Goal: Download file/media

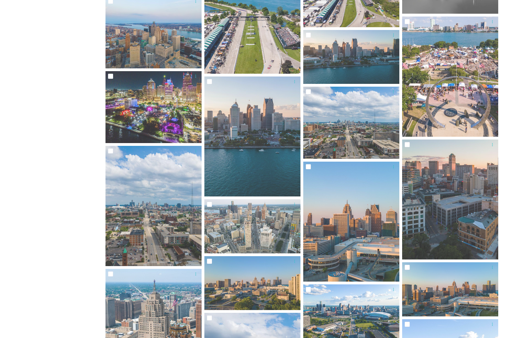
scroll to position [651, 0]
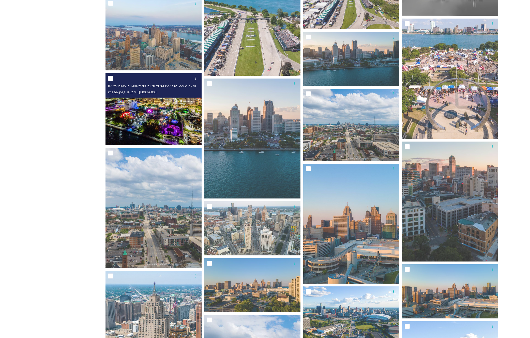
click at [154, 113] on img at bounding box center [153, 109] width 96 height 72
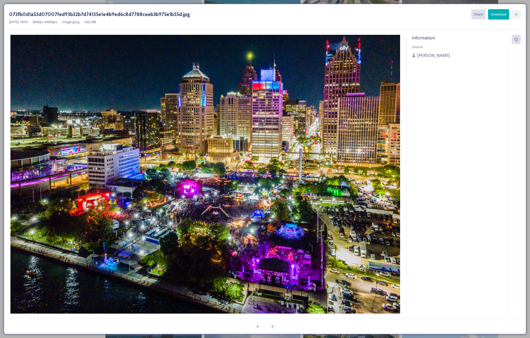
click at [515, 15] on icon at bounding box center [516, 14] width 4 height 4
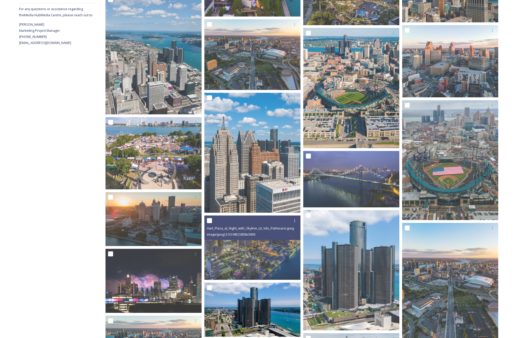
scroll to position [199, 0]
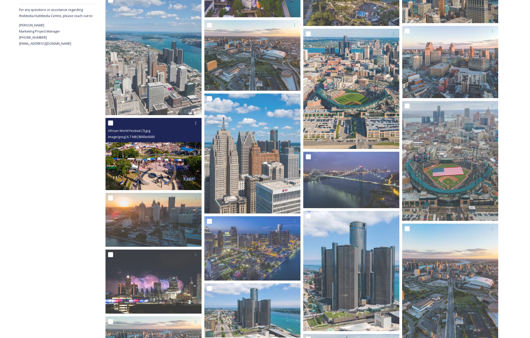
click at [160, 158] on img at bounding box center [153, 154] width 96 height 72
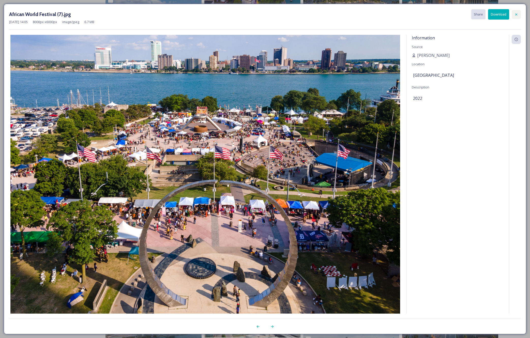
click at [515, 15] on icon at bounding box center [516, 14] width 4 height 4
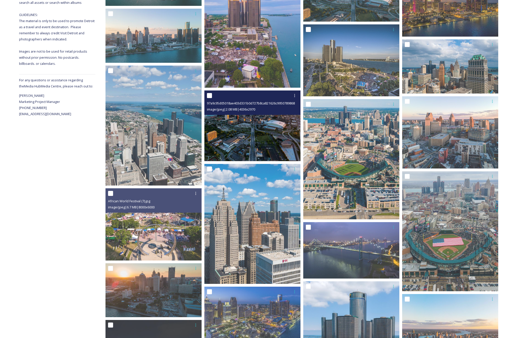
scroll to position [0, 0]
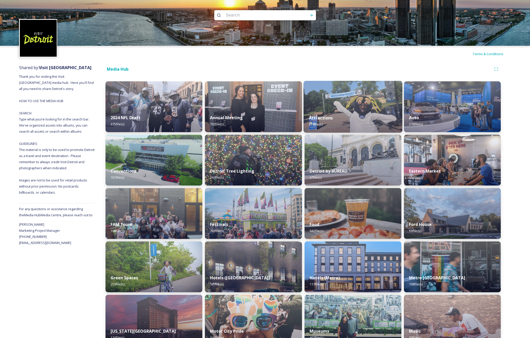
click at [333, 121] on div "Attractions 171 file(s)" at bounding box center [352, 120] width 99 height 23
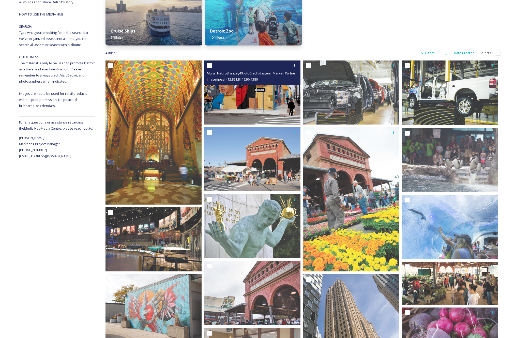
scroll to position [87, 0]
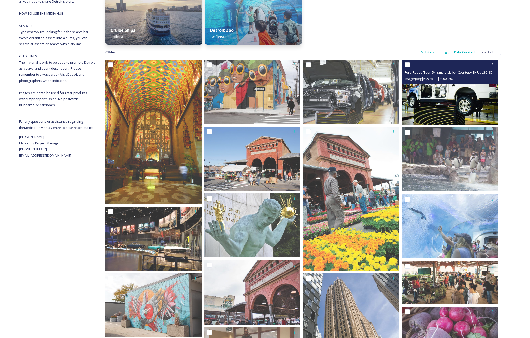
click at [436, 103] on img at bounding box center [450, 92] width 96 height 65
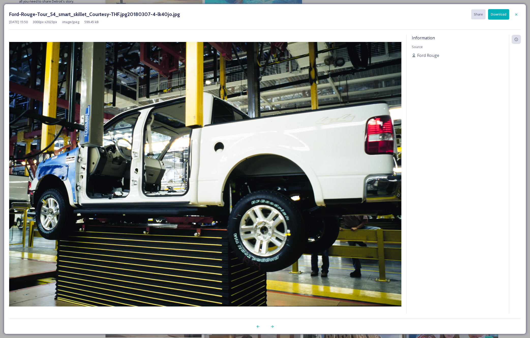
click at [496, 15] on button "Download" at bounding box center [498, 14] width 21 height 10
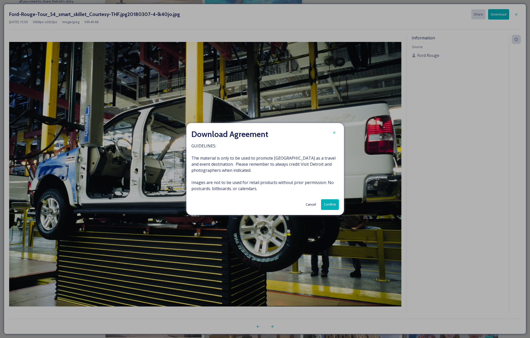
click at [330, 206] on button "Confirm" at bounding box center [330, 204] width 18 height 10
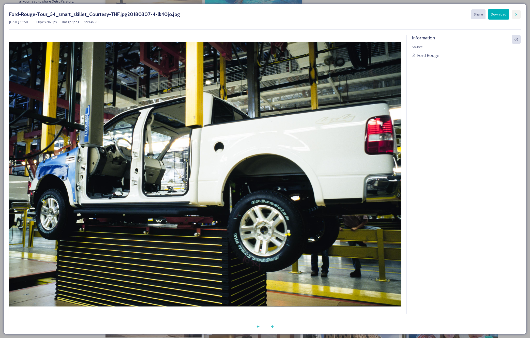
click at [518, 14] on icon at bounding box center [516, 14] width 4 height 4
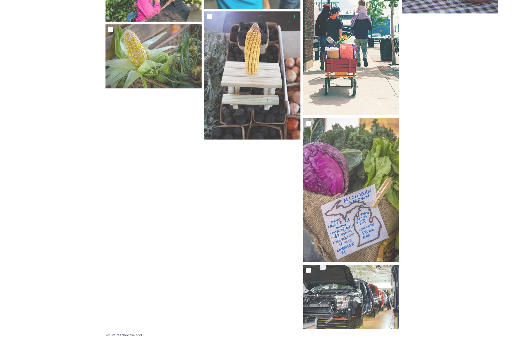
scroll to position [873, 0]
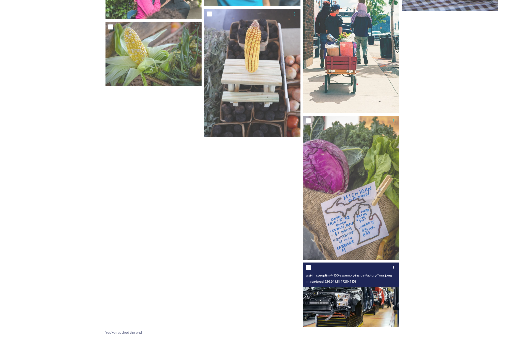
click at [356, 279] on span "image/jpeg | 226.94 kB | 1728 x 1153" at bounding box center [331, 281] width 51 height 5
click at [373, 298] on img at bounding box center [351, 294] width 96 height 64
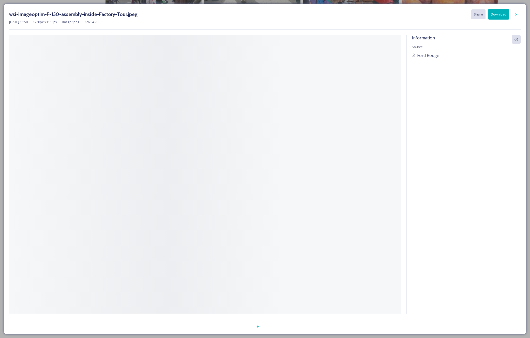
scroll to position [806, 0]
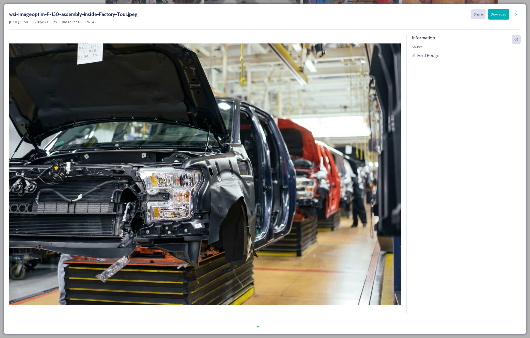
click at [497, 15] on button "Download" at bounding box center [498, 14] width 21 height 10
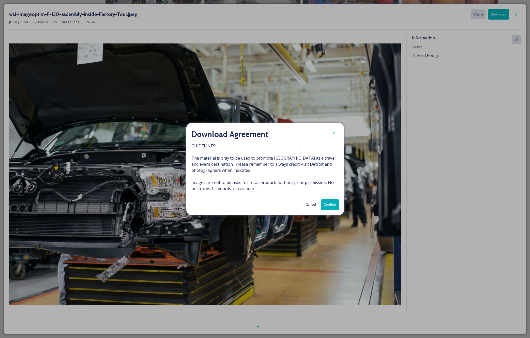
click at [329, 204] on button "Confirm" at bounding box center [330, 204] width 18 height 10
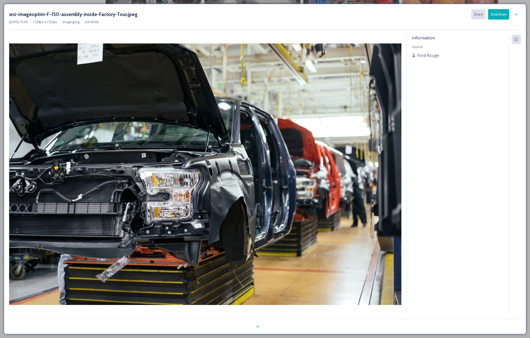
click at [469, 143] on div "Information Source Ford Rouge" at bounding box center [457, 174] width 102 height 279
click at [517, 15] on icon at bounding box center [516, 14] width 4 height 4
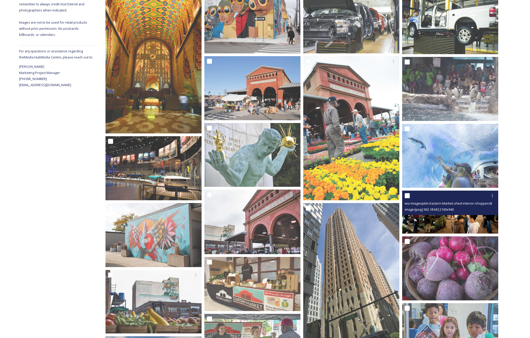
scroll to position [81, 0]
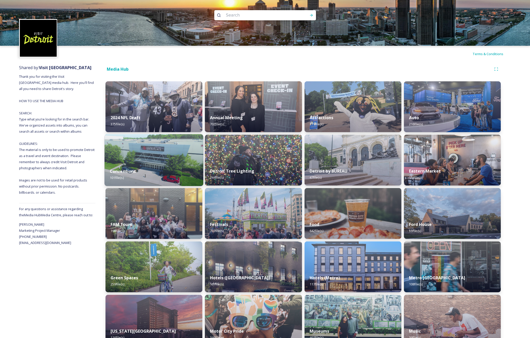
click at [154, 154] on img at bounding box center [153, 160] width 99 height 52
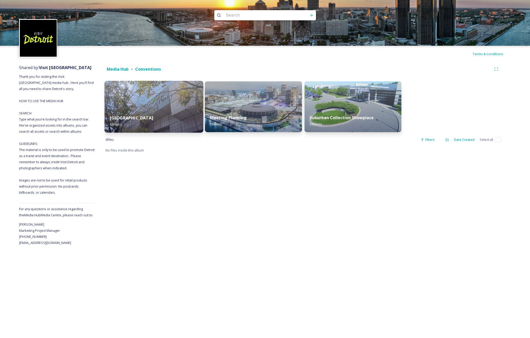
click at [157, 119] on div "Huntington Place 63 file(s)" at bounding box center [153, 120] width 99 height 23
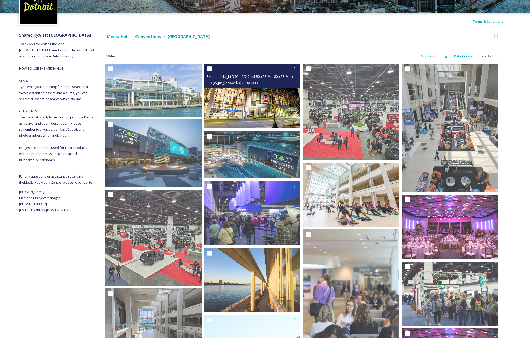
scroll to position [35, 0]
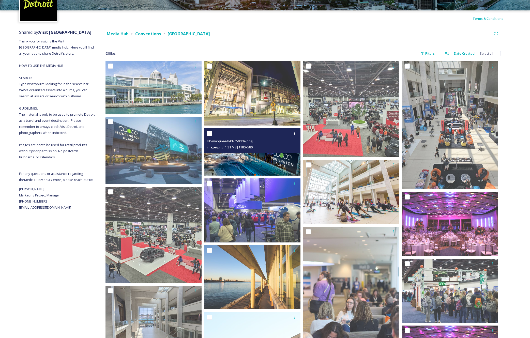
click at [273, 156] on img at bounding box center [252, 151] width 96 height 47
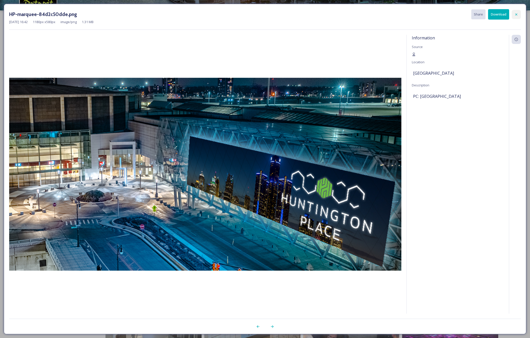
click at [514, 15] on icon at bounding box center [516, 14] width 4 height 4
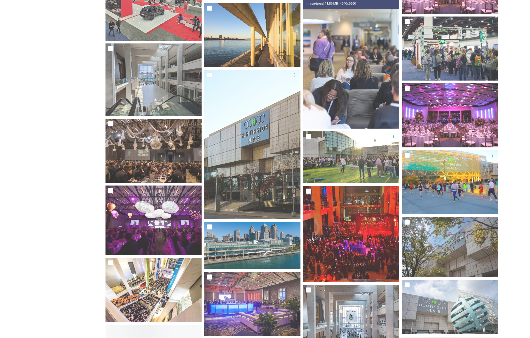
scroll to position [285, 0]
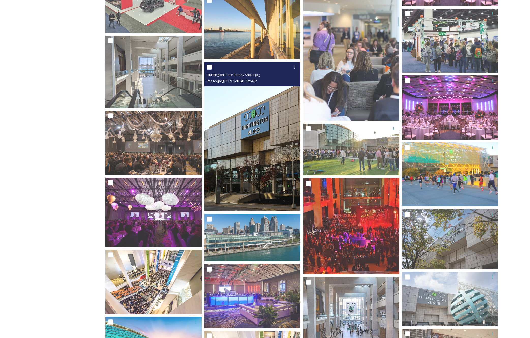
click at [245, 132] on img at bounding box center [252, 136] width 96 height 149
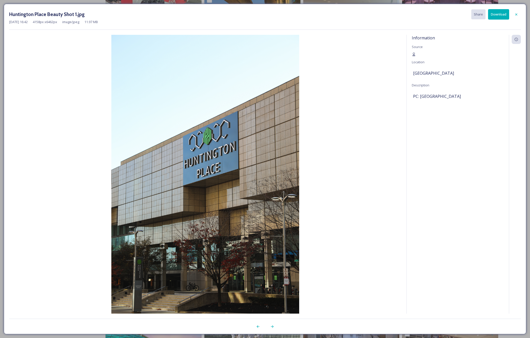
click at [493, 16] on button "Download" at bounding box center [498, 14] width 21 height 10
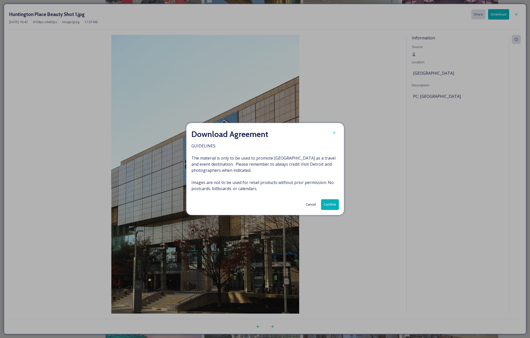
click at [330, 204] on button "Confirm" at bounding box center [330, 204] width 18 height 10
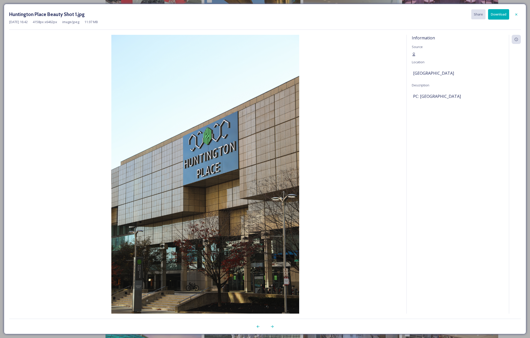
click at [462, 133] on div "Information Source Location [GEOGRAPHIC_DATA] Description PC: [GEOGRAPHIC_DATA]" at bounding box center [457, 174] width 102 height 279
click at [518, 15] on icon at bounding box center [516, 14] width 4 height 4
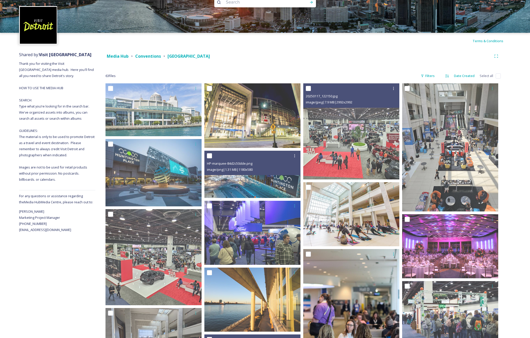
scroll to position [11, 0]
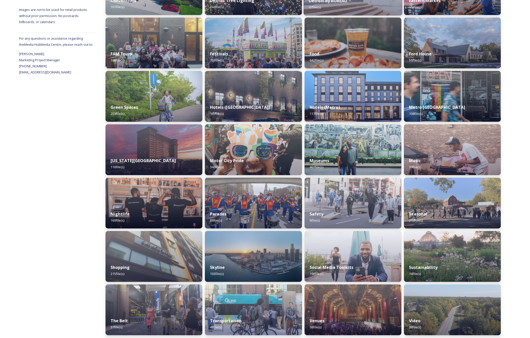
scroll to position [171, 0]
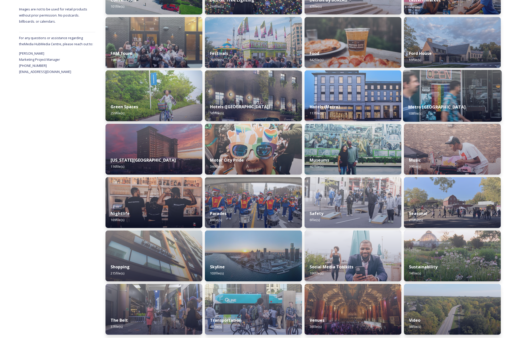
click at [443, 106] on div "Metro Detroit 108 file(s)" at bounding box center [452, 110] width 99 height 23
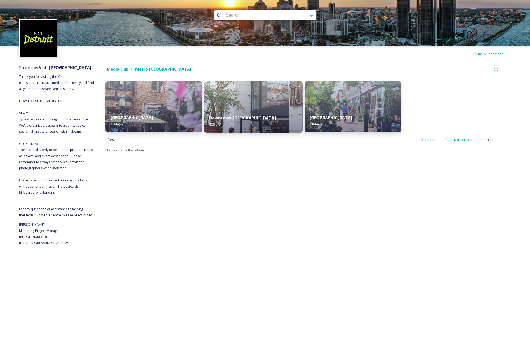
click at [270, 107] on img at bounding box center [253, 107] width 99 height 52
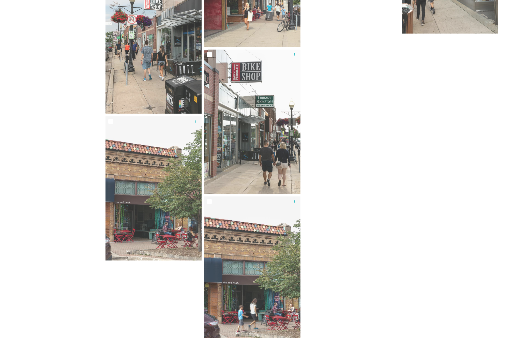
scroll to position [2370, 0]
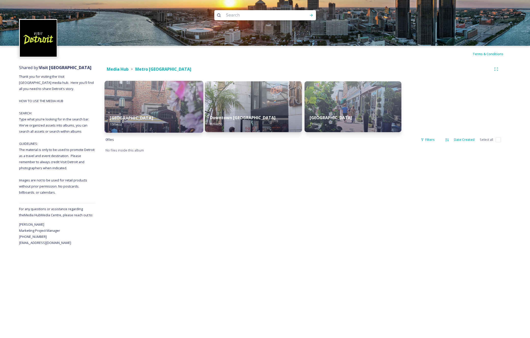
click at [156, 97] on img at bounding box center [153, 107] width 99 height 52
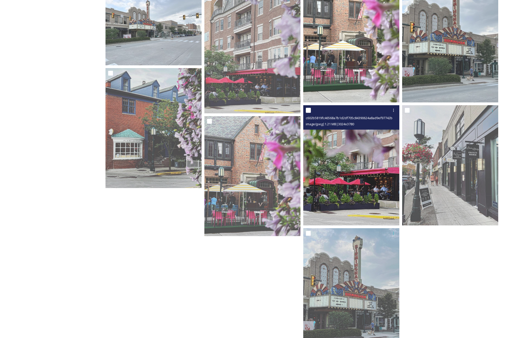
scroll to position [274, 0]
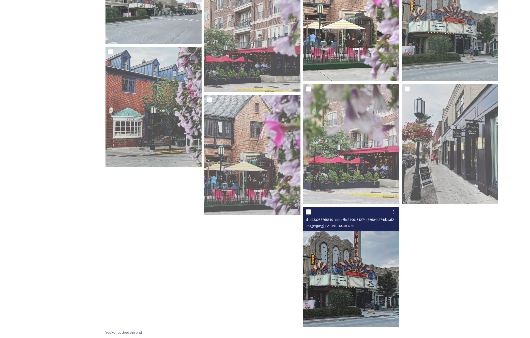
click at [367, 254] on img at bounding box center [351, 267] width 96 height 120
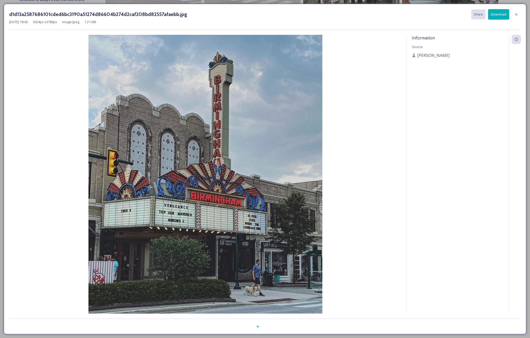
click at [499, 16] on button "Download" at bounding box center [498, 14] width 21 height 10
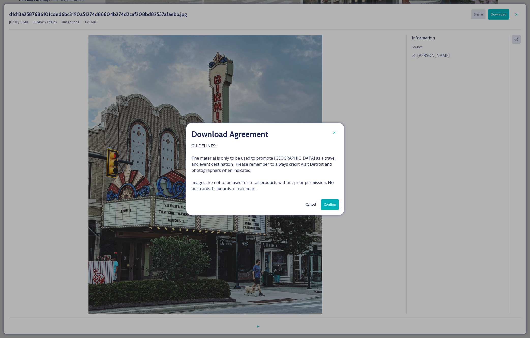
click at [330, 207] on button "Confirm" at bounding box center [330, 204] width 18 height 10
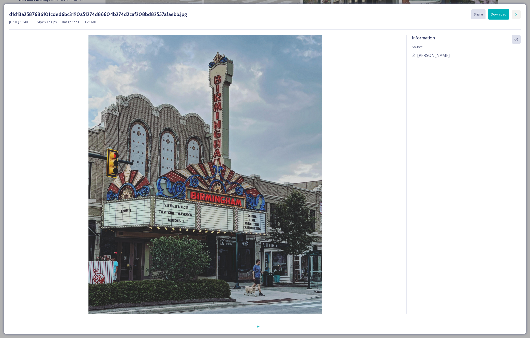
click at [513, 14] on div at bounding box center [515, 14] width 9 height 9
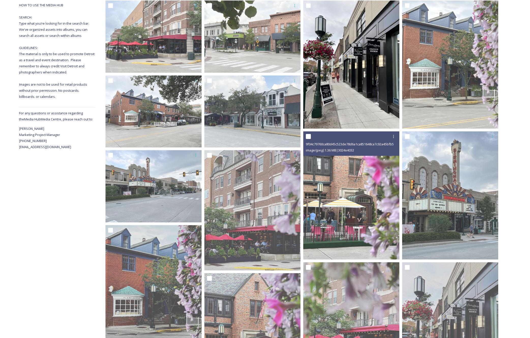
scroll to position [0, 0]
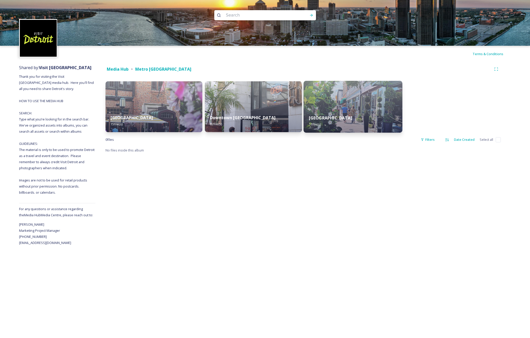
click at [336, 109] on img at bounding box center [352, 107] width 99 height 52
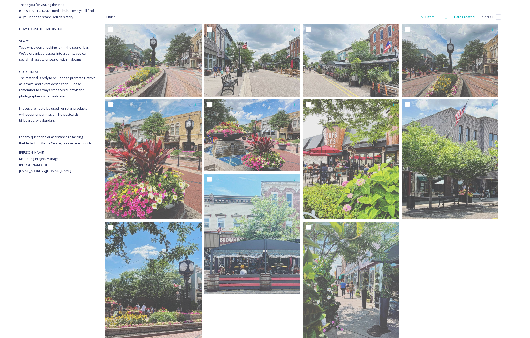
scroll to position [71, 0]
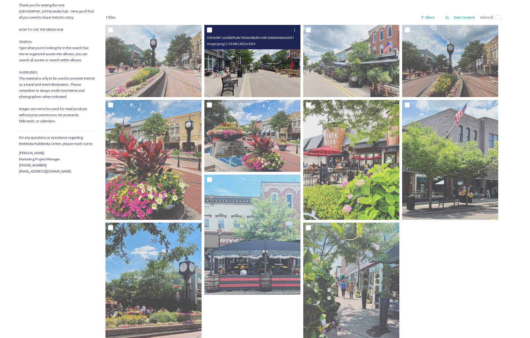
click at [268, 85] on img at bounding box center [252, 61] width 96 height 72
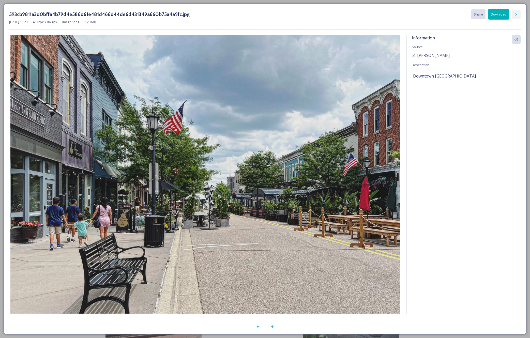
click at [515, 15] on icon at bounding box center [516, 14] width 4 height 4
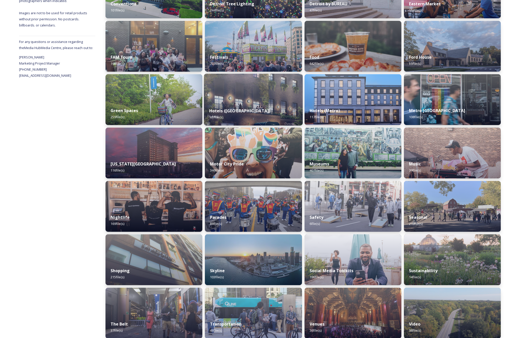
scroll to position [173, 0]
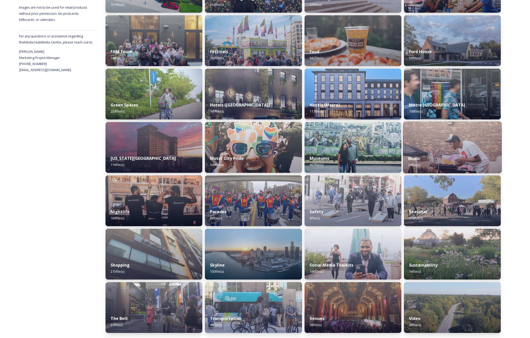
click at [445, 153] on div "Music 39 file(s)" at bounding box center [452, 161] width 99 height 23
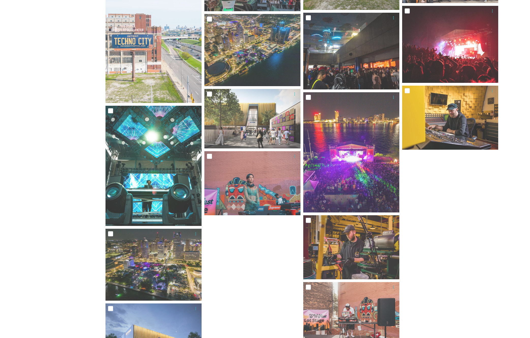
scroll to position [657, 0]
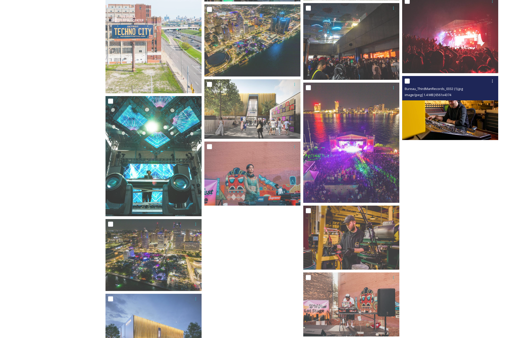
click at [454, 117] on img at bounding box center [450, 108] width 96 height 64
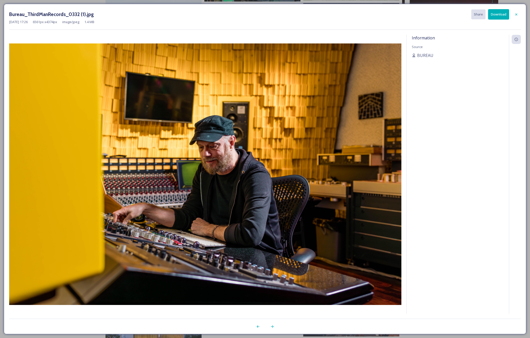
click at [498, 14] on button "Download" at bounding box center [498, 14] width 21 height 10
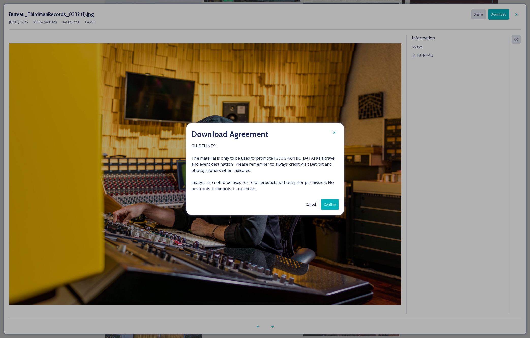
click at [332, 205] on button "Confirm" at bounding box center [330, 204] width 18 height 10
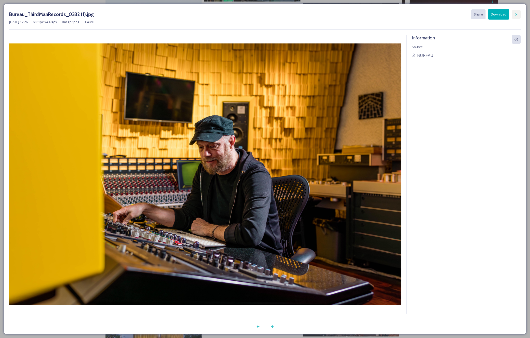
click at [515, 15] on icon at bounding box center [516, 14] width 4 height 4
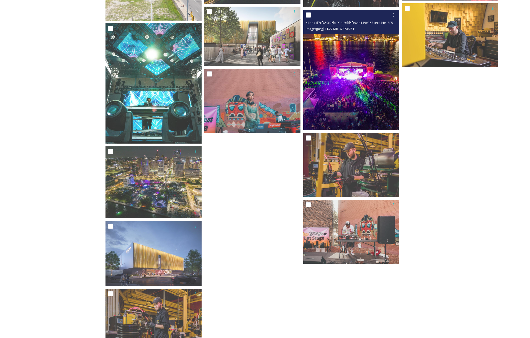
scroll to position [756, 0]
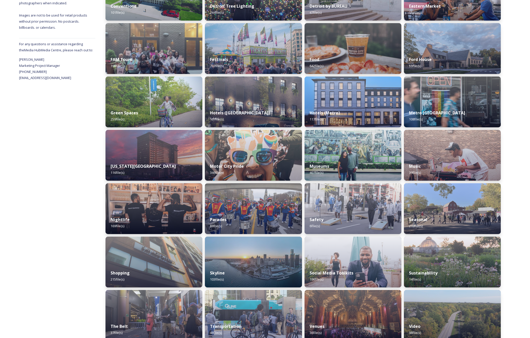
scroll to position [173, 0]
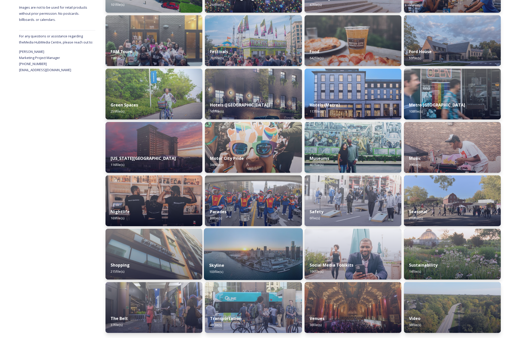
click at [247, 258] on div "Skyline 103 file(s)" at bounding box center [253, 268] width 99 height 23
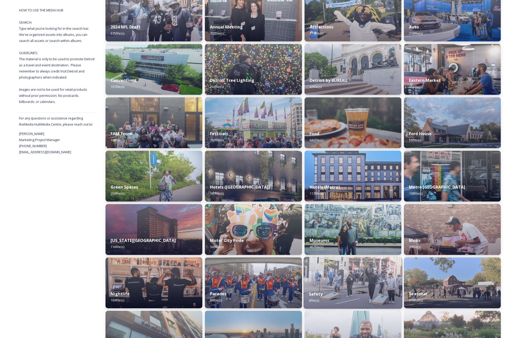
scroll to position [173, 0]
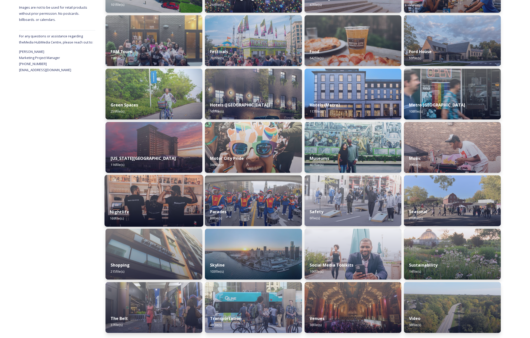
click at [178, 206] on div "Nightlife 169 file(s)" at bounding box center [153, 214] width 99 height 23
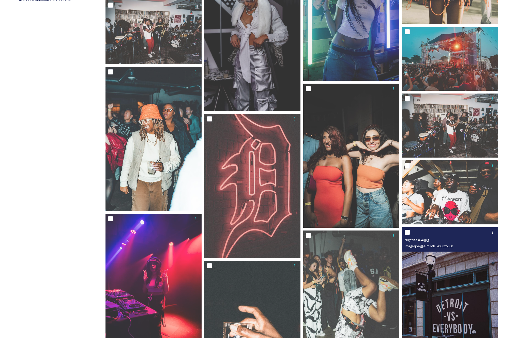
scroll to position [245, 0]
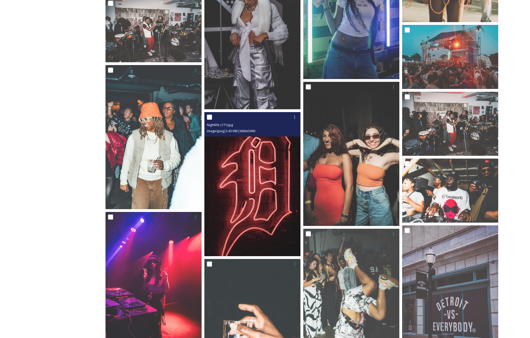
click at [274, 216] on img at bounding box center [252, 184] width 96 height 144
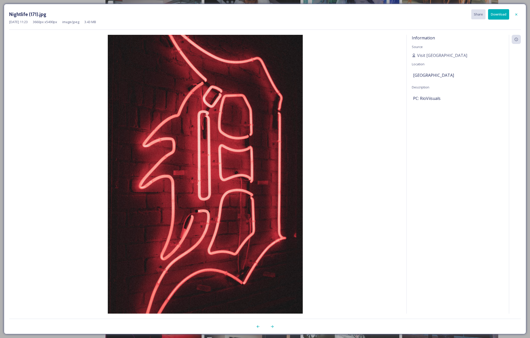
click at [495, 16] on button "Download" at bounding box center [498, 14] width 21 height 10
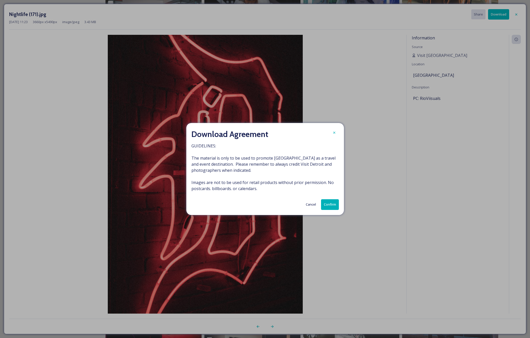
click at [327, 205] on button "Confirm" at bounding box center [330, 204] width 18 height 10
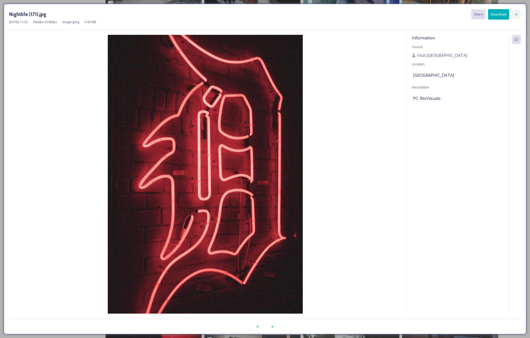
click at [515, 14] on icon at bounding box center [516, 14] width 2 height 2
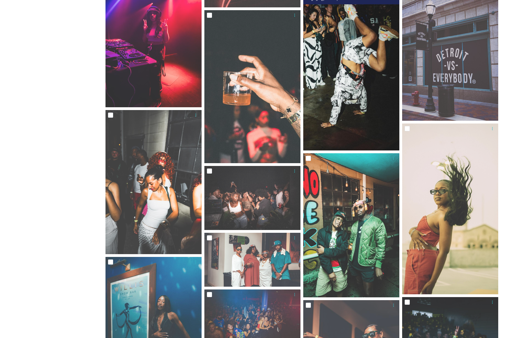
scroll to position [499, 0]
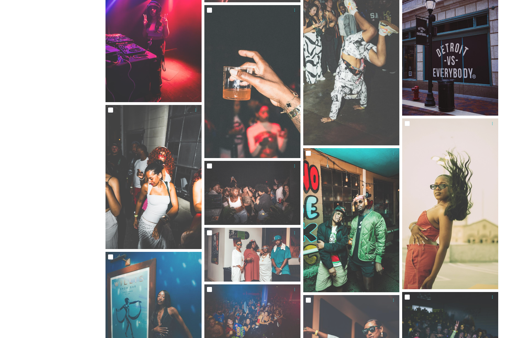
click at [437, 80] on img at bounding box center [450, 44] width 96 height 144
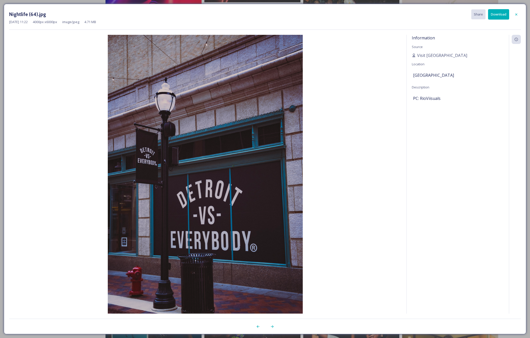
click at [497, 14] on button "Download" at bounding box center [498, 14] width 21 height 10
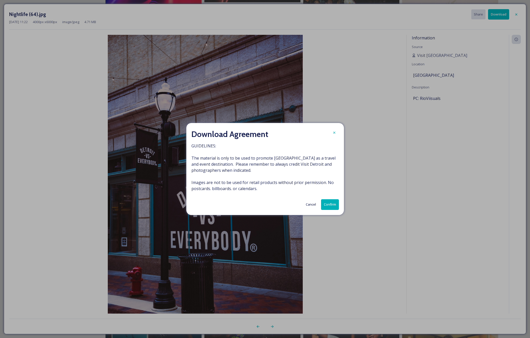
click at [334, 205] on button "Confirm" at bounding box center [330, 204] width 18 height 10
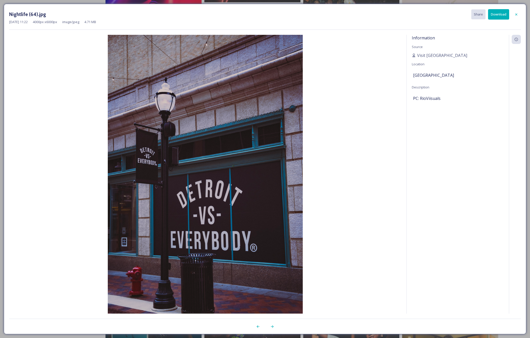
drag, startPoint x: 482, startPoint y: 133, endPoint x: 483, endPoint y: 123, distance: 10.7
click at [482, 133] on div "Information Source Visit [GEOGRAPHIC_DATA] Location [GEOGRAPHIC_DATA] Descripti…" at bounding box center [457, 174] width 102 height 279
click at [516, 15] on icon at bounding box center [516, 14] width 4 height 4
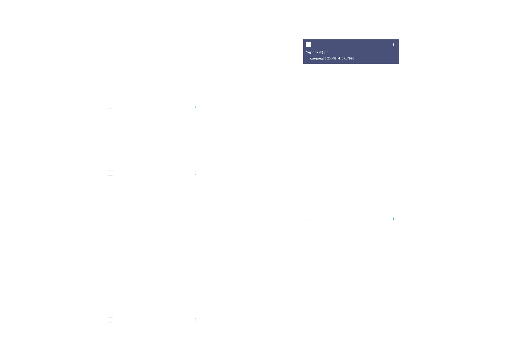
scroll to position [6062, 0]
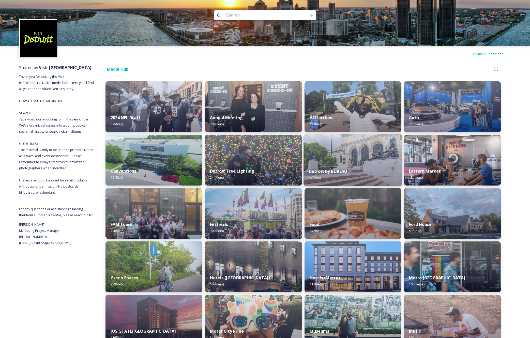
click at [338, 164] on div "Detroit by BUREAU 47 file(s)" at bounding box center [352, 174] width 99 height 23
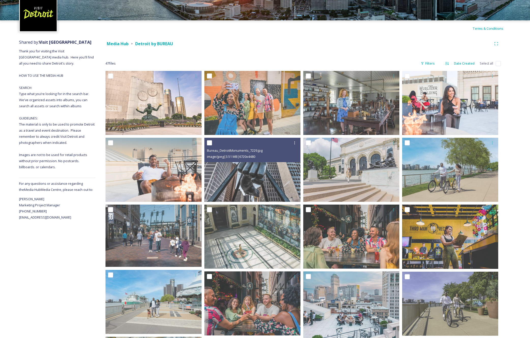
scroll to position [26, 0]
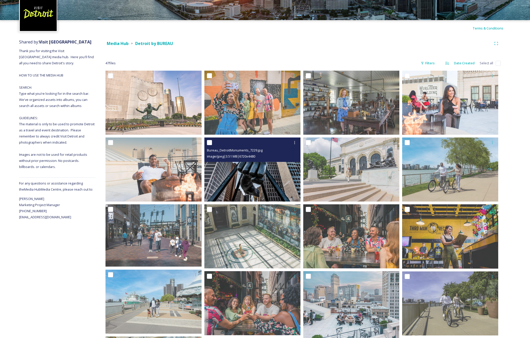
click at [274, 181] on img at bounding box center [252, 169] width 96 height 64
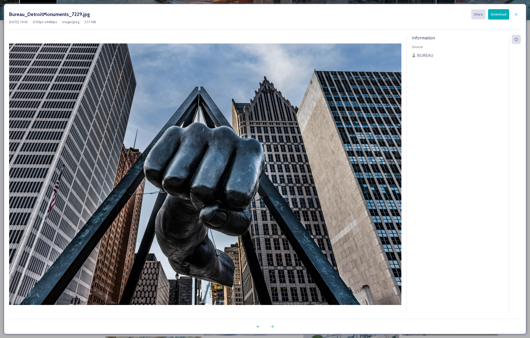
click at [494, 12] on button "Download" at bounding box center [498, 14] width 21 height 10
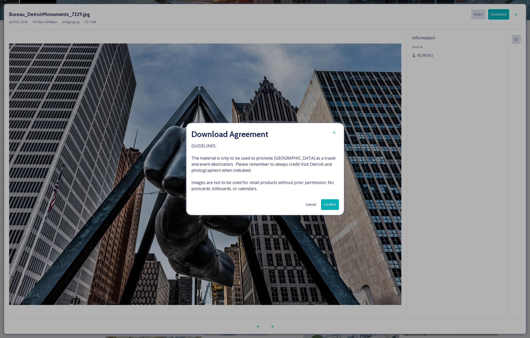
click at [332, 207] on button "Confirm" at bounding box center [330, 204] width 18 height 10
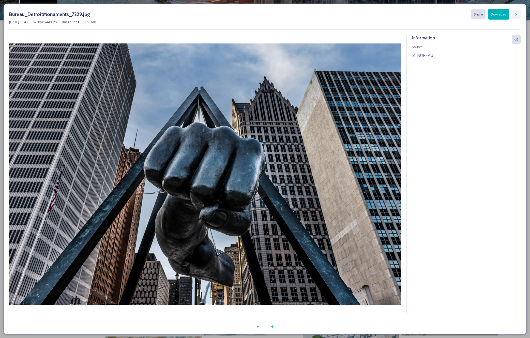
click at [515, 16] on icon at bounding box center [516, 14] width 4 height 4
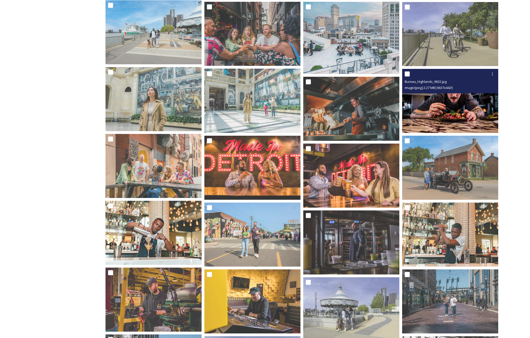
scroll to position [299, 0]
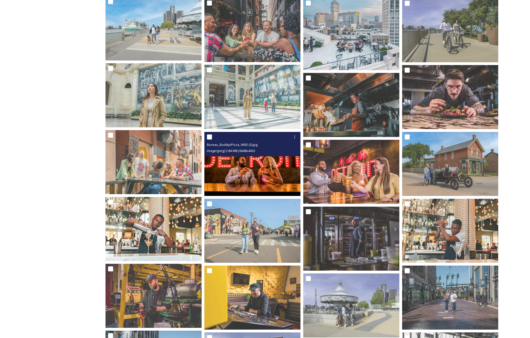
click at [281, 176] on img at bounding box center [252, 164] width 96 height 64
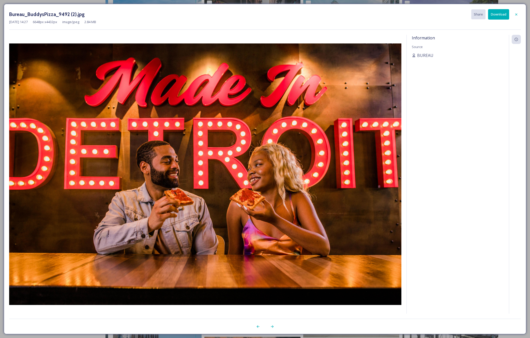
click at [499, 15] on button "Download" at bounding box center [498, 14] width 21 height 10
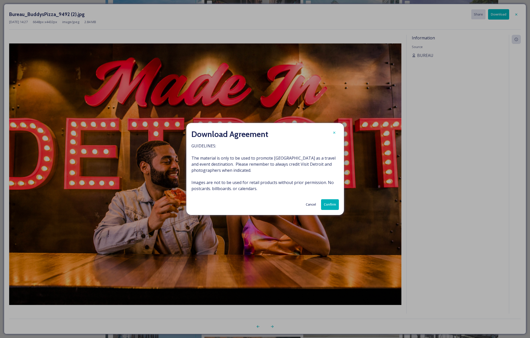
click at [328, 205] on button "Confirm" at bounding box center [330, 204] width 18 height 10
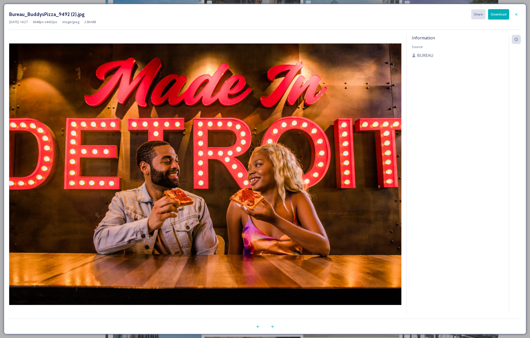
click at [473, 145] on div "Information Source BUREAU" at bounding box center [457, 174] width 102 height 279
click at [516, 13] on icon at bounding box center [516, 14] width 4 height 4
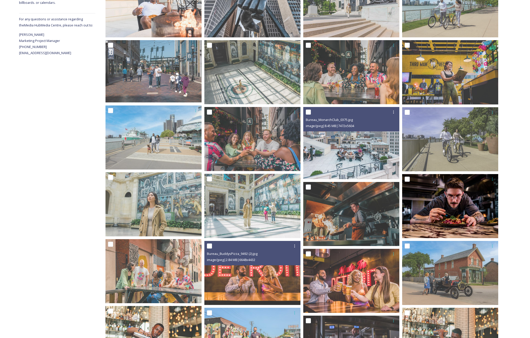
scroll to position [190, 0]
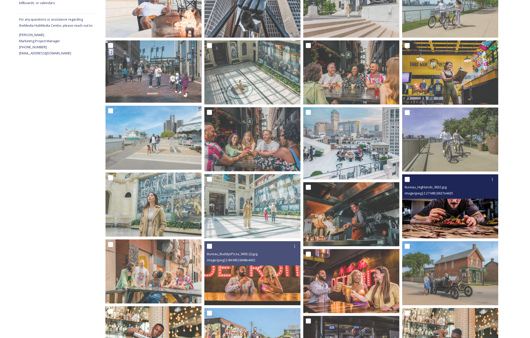
click at [457, 214] on img at bounding box center [450, 206] width 96 height 64
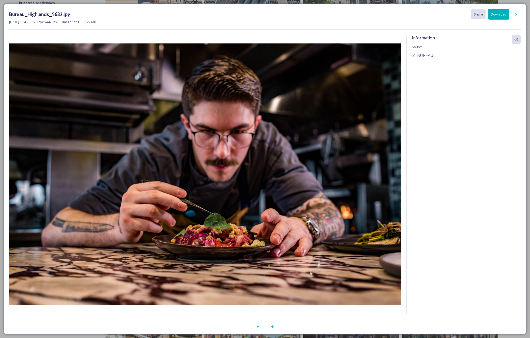
click at [498, 17] on button "Download" at bounding box center [498, 14] width 21 height 10
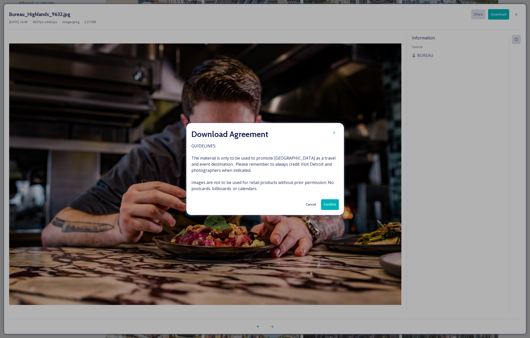
click at [330, 203] on button "Confirm" at bounding box center [330, 204] width 18 height 10
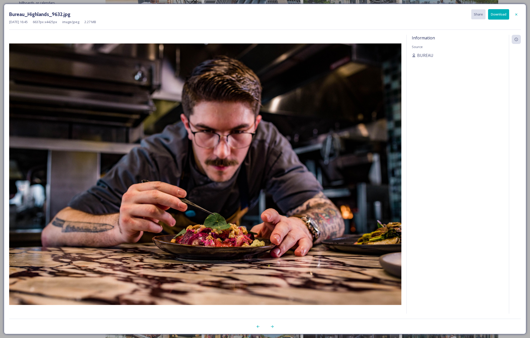
click at [515, 15] on icon at bounding box center [516, 14] width 4 height 4
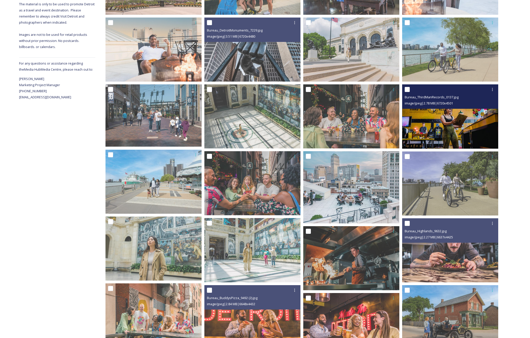
scroll to position [145, 0]
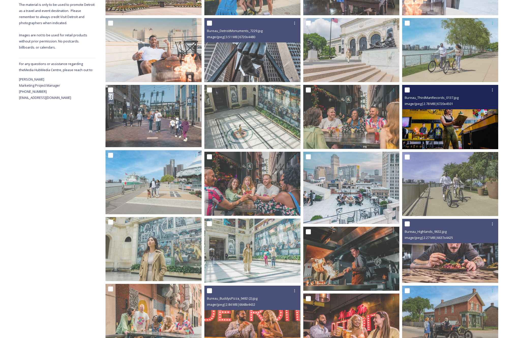
click at [470, 125] on img at bounding box center [450, 117] width 96 height 64
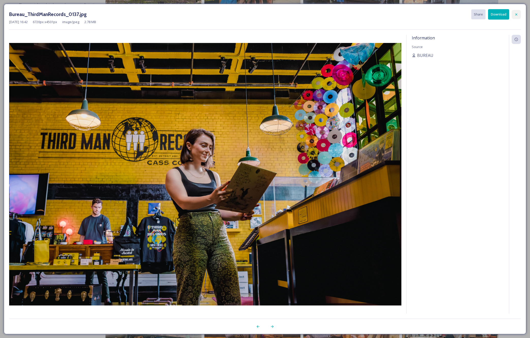
click at [515, 14] on icon at bounding box center [516, 14] width 4 height 4
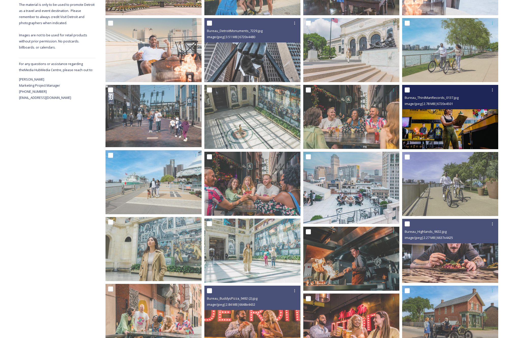
click at [433, 121] on img at bounding box center [450, 117] width 96 height 64
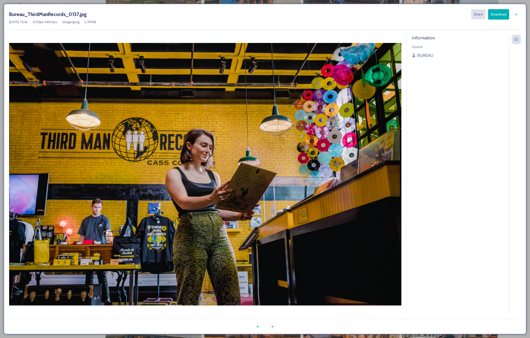
click at [493, 14] on button "Download" at bounding box center [498, 14] width 21 height 10
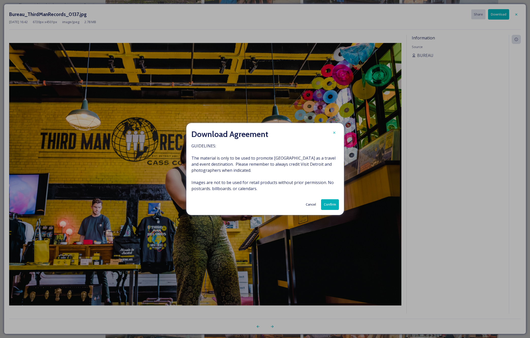
click at [331, 204] on button "Confirm" at bounding box center [330, 204] width 18 height 10
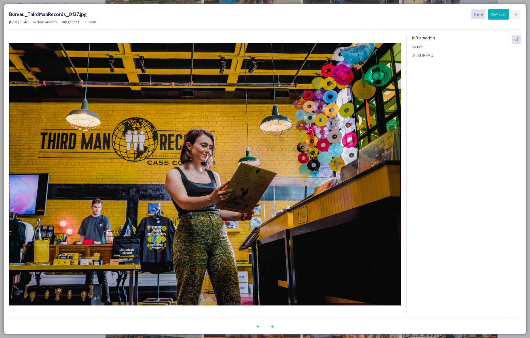
click at [514, 15] on icon at bounding box center [516, 14] width 4 height 4
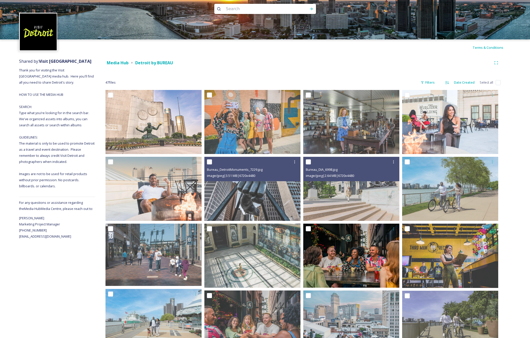
scroll to position [0, 0]
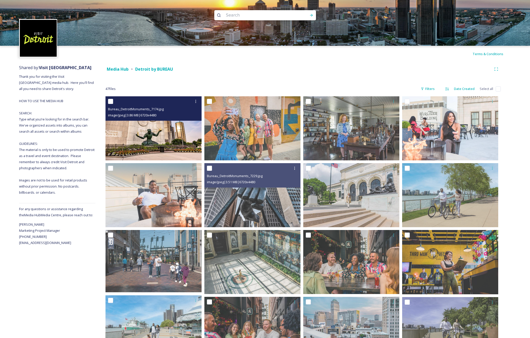
click at [163, 132] on img at bounding box center [153, 128] width 96 height 64
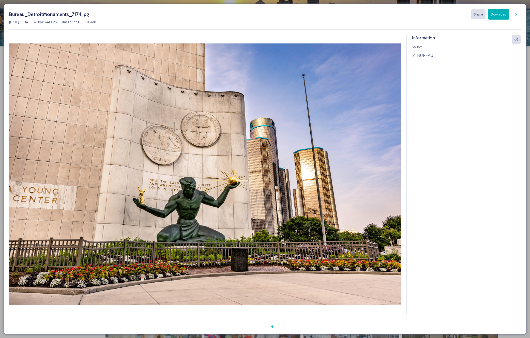
click at [498, 15] on button "Download" at bounding box center [498, 14] width 21 height 10
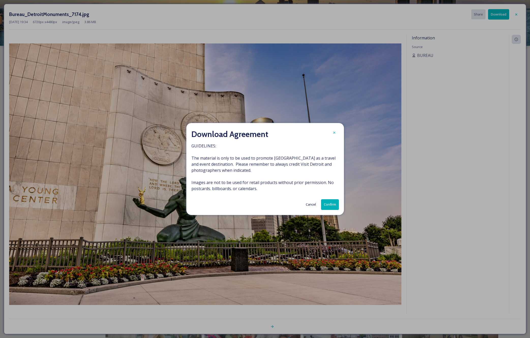
click at [333, 205] on button "Confirm" at bounding box center [330, 204] width 18 height 10
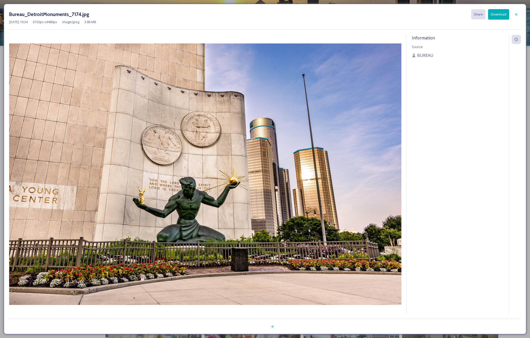
click at [518, 69] on div at bounding box center [515, 174] width 12 height 279
click at [516, 13] on icon at bounding box center [516, 14] width 4 height 4
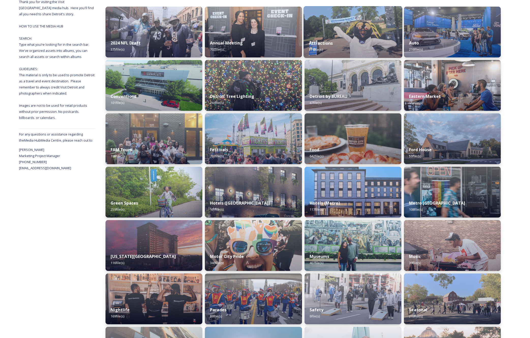
scroll to position [77, 0]
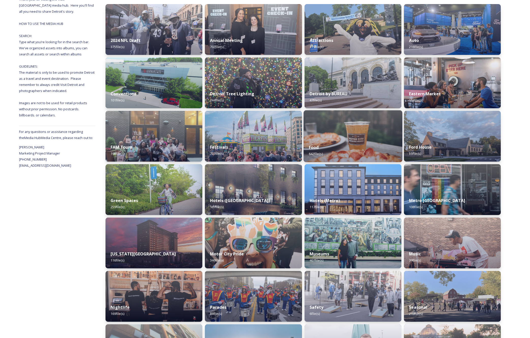
click at [376, 139] on img at bounding box center [352, 136] width 99 height 52
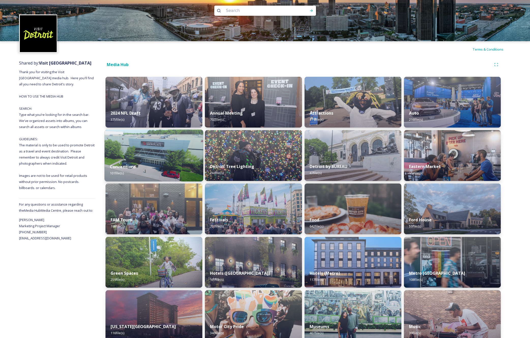
scroll to position [4, 0]
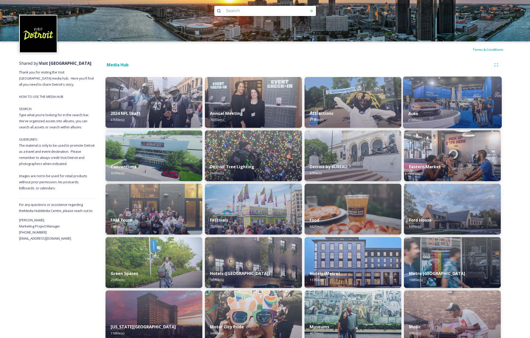
click at [454, 104] on img at bounding box center [452, 102] width 99 height 52
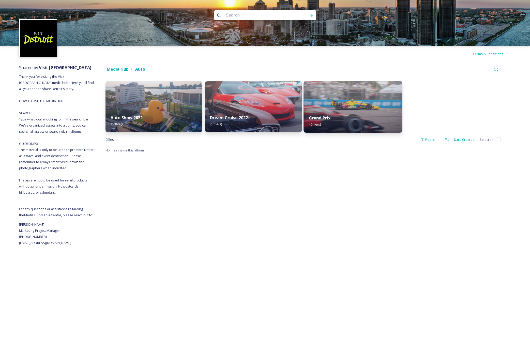
click at [354, 113] on div "Grand Prix 40 file(s)" at bounding box center [352, 120] width 99 height 23
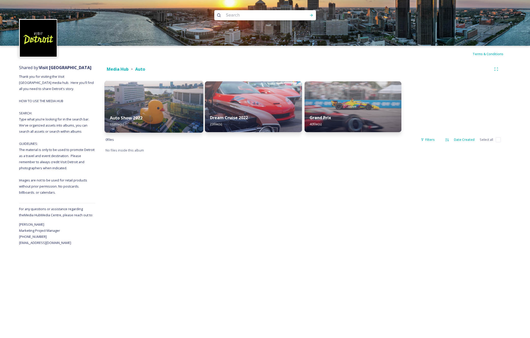
click at [170, 101] on img at bounding box center [153, 107] width 99 height 52
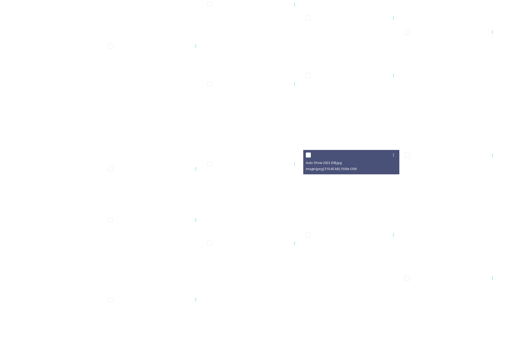
scroll to position [2470, 0]
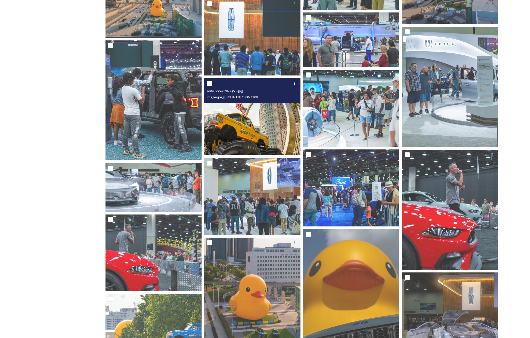
click at [266, 130] on img at bounding box center [252, 116] width 96 height 77
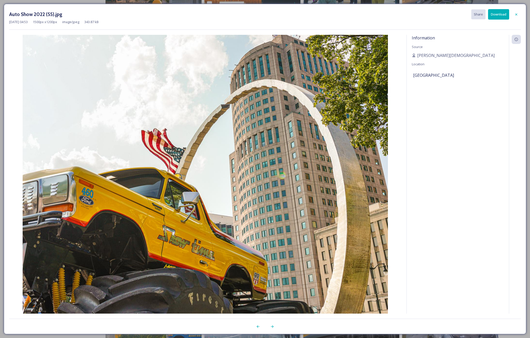
click at [496, 15] on button "Download" at bounding box center [498, 14] width 21 height 10
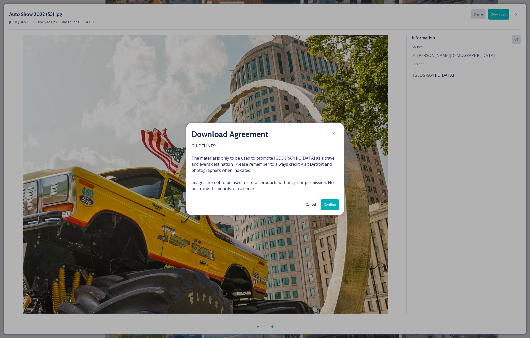
click at [330, 206] on button "Confirm" at bounding box center [330, 204] width 18 height 10
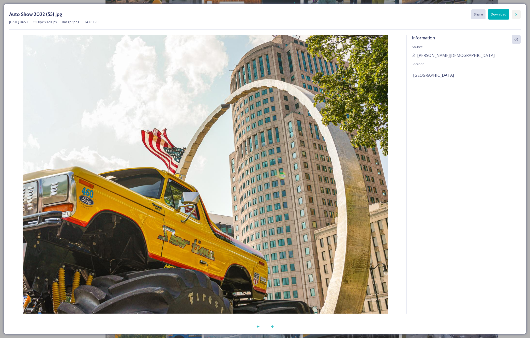
click at [516, 15] on icon at bounding box center [516, 14] width 4 height 4
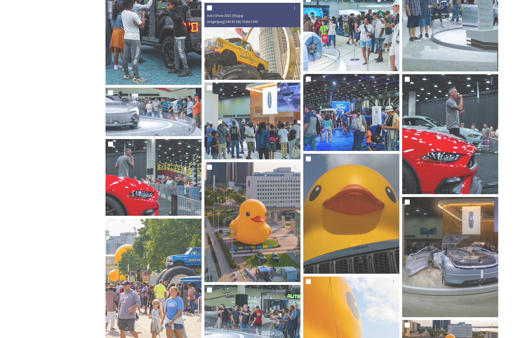
scroll to position [2530, 0]
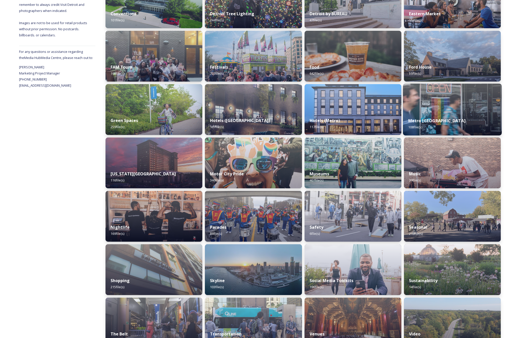
scroll to position [157, 0]
click at [433, 120] on strong "Metro [GEOGRAPHIC_DATA]" at bounding box center [436, 121] width 57 height 6
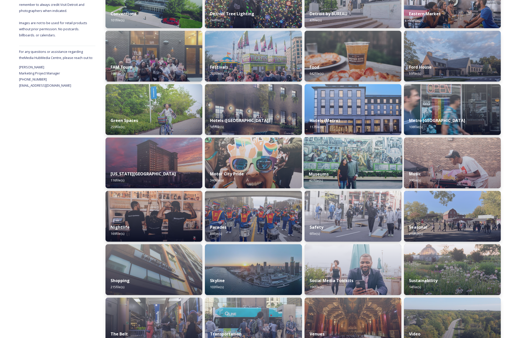
scroll to position [158, 0]
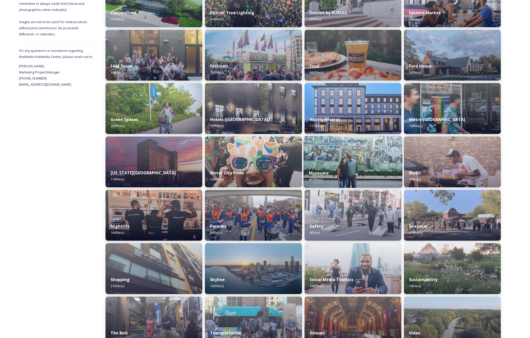
click at [350, 160] on img at bounding box center [352, 162] width 99 height 52
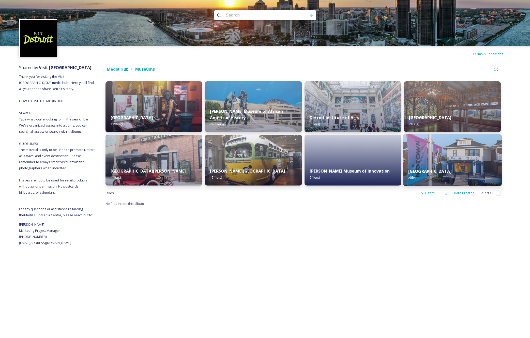
click at [430, 165] on div "Motown Museum 2 file(s)" at bounding box center [452, 174] width 99 height 23
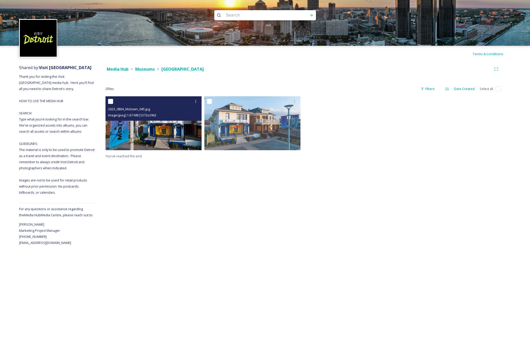
click at [167, 131] on img at bounding box center [153, 123] width 96 height 54
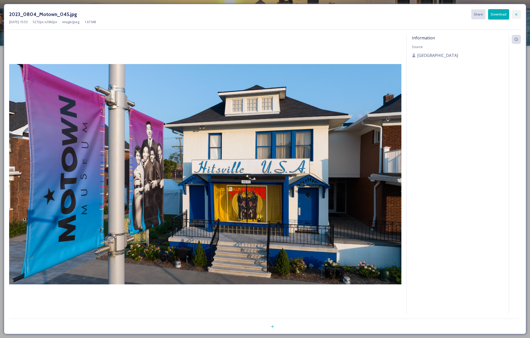
click at [516, 14] on icon at bounding box center [516, 14] width 4 height 4
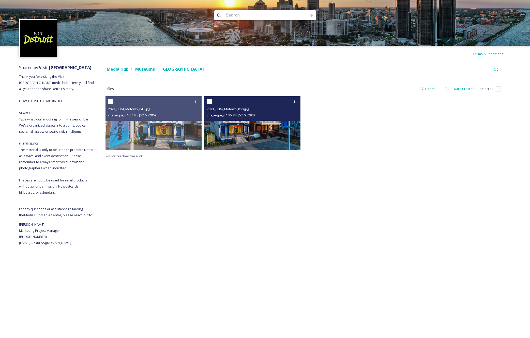
click at [276, 137] on img at bounding box center [252, 123] width 96 height 54
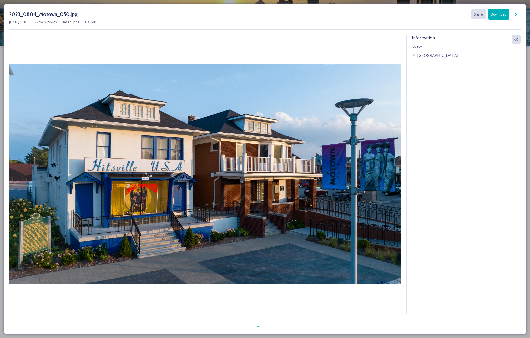
click at [499, 15] on button "Download" at bounding box center [498, 14] width 21 height 10
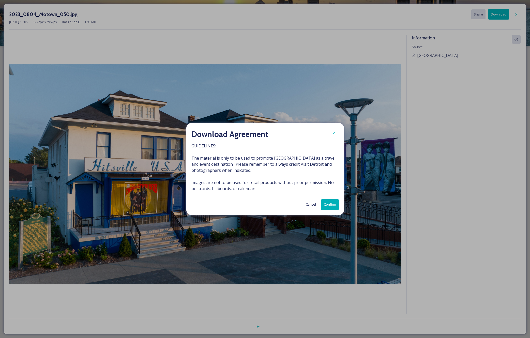
click at [332, 202] on button "Confirm" at bounding box center [330, 204] width 18 height 10
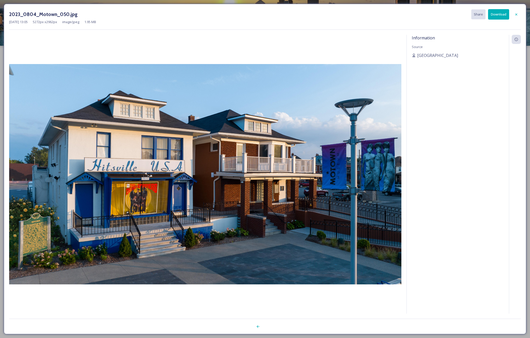
click at [434, 147] on div "Information Source Motown Museum" at bounding box center [457, 174] width 102 height 279
click at [515, 15] on icon at bounding box center [516, 14] width 4 height 4
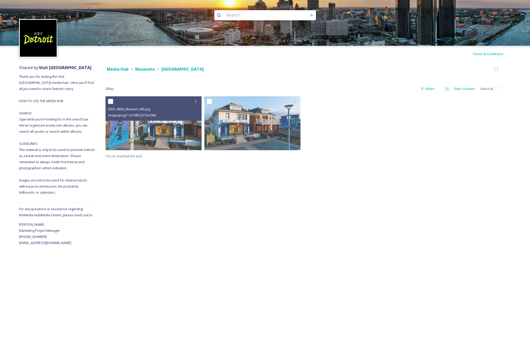
click at [400, 144] on div at bounding box center [352, 124] width 99 height 56
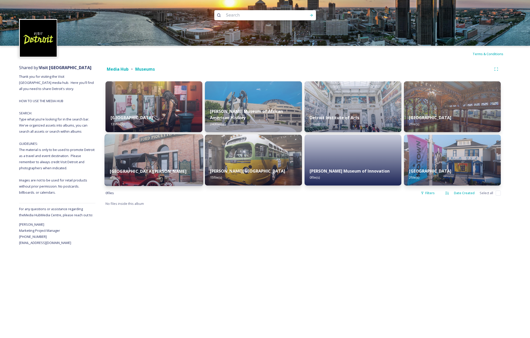
click at [152, 154] on img at bounding box center [153, 160] width 99 height 52
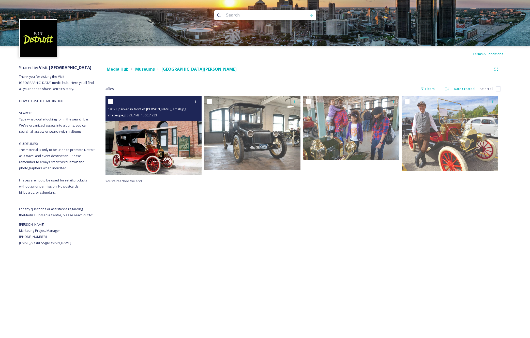
click at [142, 143] on img at bounding box center [153, 135] width 96 height 79
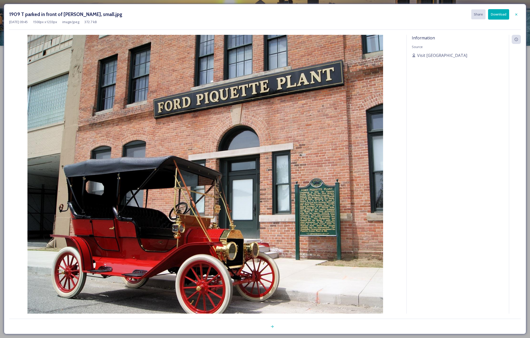
click at [493, 14] on button "Download" at bounding box center [498, 14] width 21 height 10
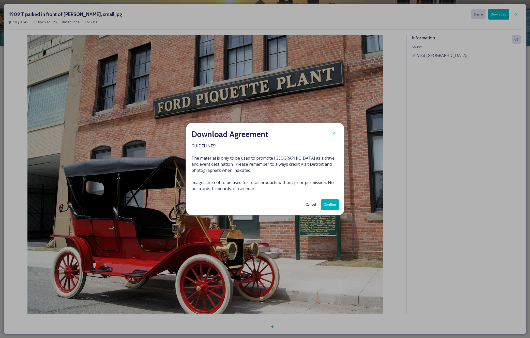
click at [327, 207] on button "Confirm" at bounding box center [330, 204] width 18 height 10
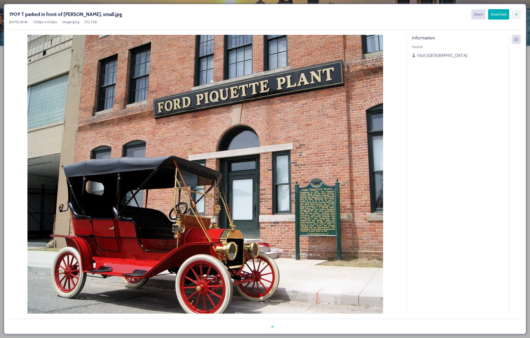
click at [514, 16] on icon at bounding box center [516, 14] width 4 height 4
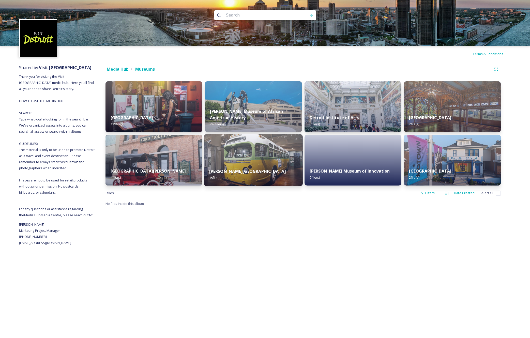
click at [261, 146] on img at bounding box center [253, 160] width 99 height 52
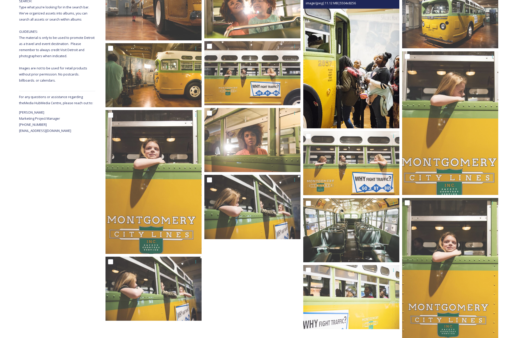
scroll to position [127, 0]
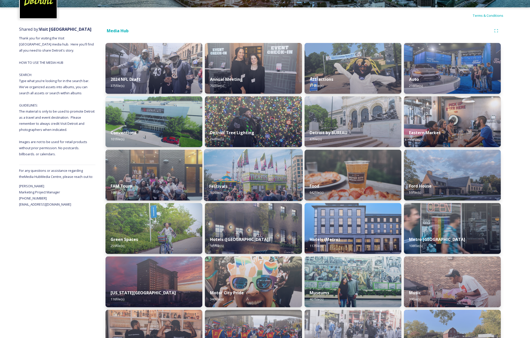
scroll to position [39, 0]
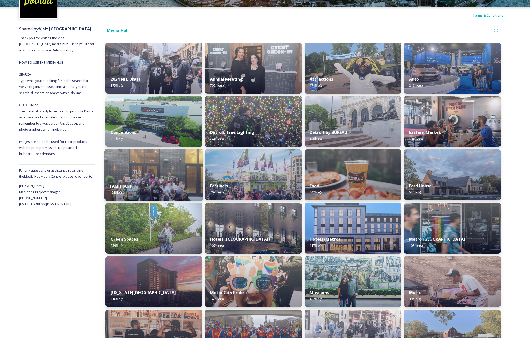
click at [151, 172] on img at bounding box center [153, 175] width 99 height 52
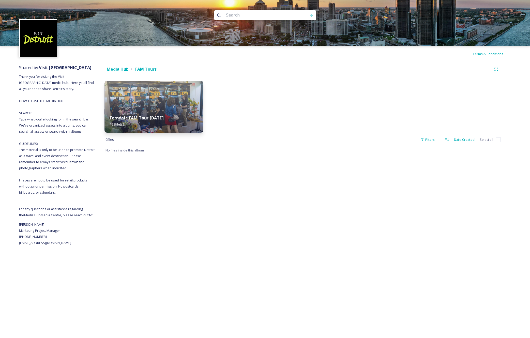
click at [182, 118] on div "Ferndale FAM Tour [DATE] 198 file(s)" at bounding box center [153, 120] width 99 height 23
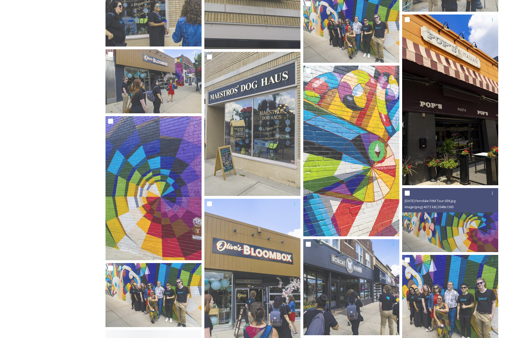
scroll to position [1009, 0]
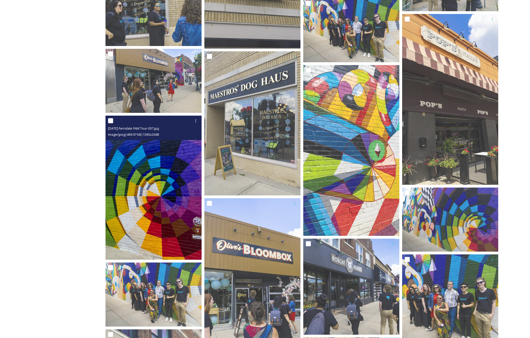
click at [178, 197] on img at bounding box center [153, 188] width 96 height 144
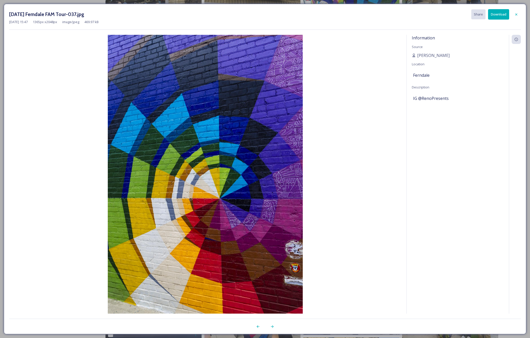
click at [495, 13] on button "Download" at bounding box center [498, 14] width 21 height 10
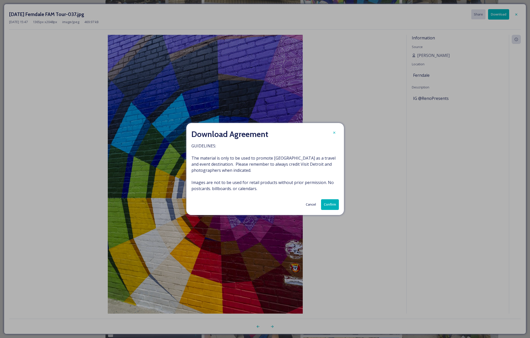
click at [327, 205] on button "Confirm" at bounding box center [330, 204] width 18 height 10
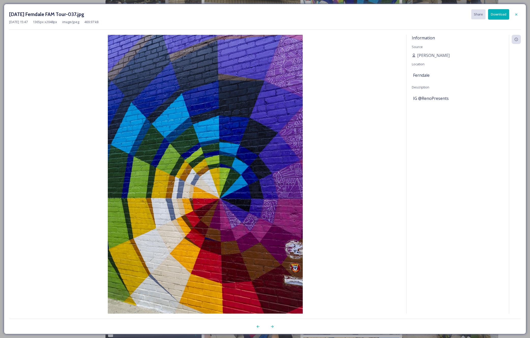
click at [383, 155] on img at bounding box center [205, 181] width 392 height 292
click at [515, 14] on icon at bounding box center [516, 14] width 2 height 2
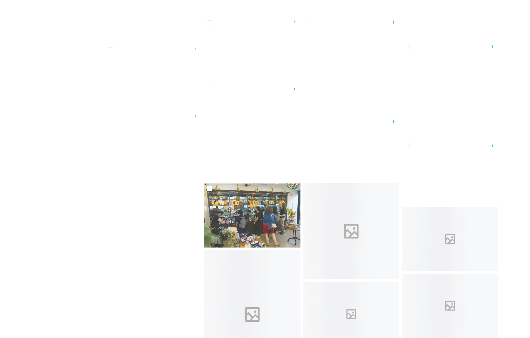
scroll to position [5175, 0]
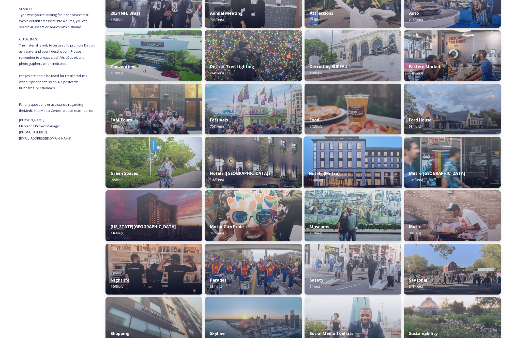
scroll to position [82, 0]
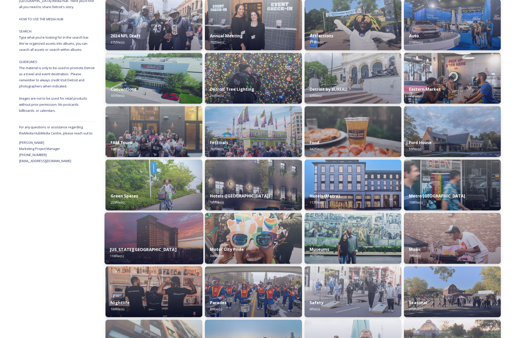
click at [128, 231] on img at bounding box center [153, 238] width 99 height 52
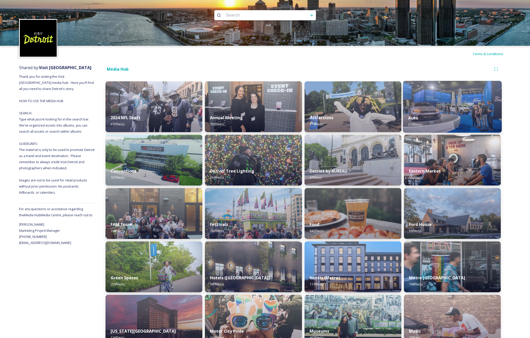
click at [427, 111] on div "Auto 216 file(s)" at bounding box center [452, 120] width 99 height 23
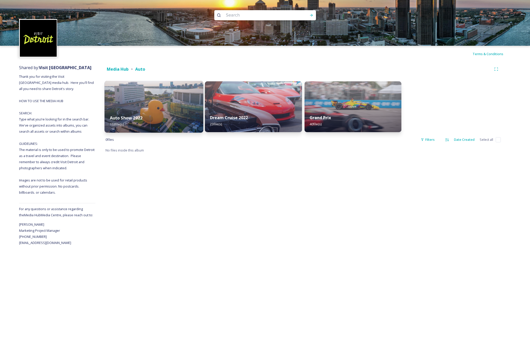
click at [165, 104] on img at bounding box center [153, 107] width 99 height 52
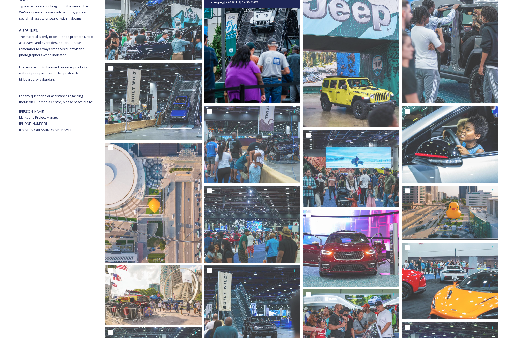
scroll to position [121, 0]
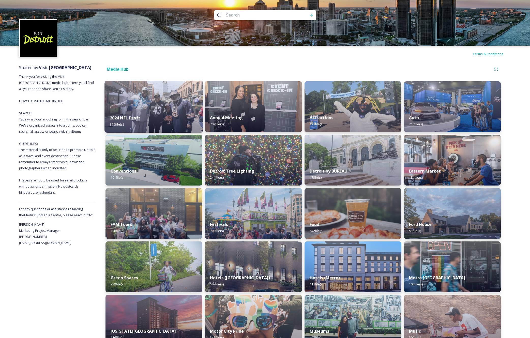
click at [175, 106] on img at bounding box center [153, 107] width 99 height 52
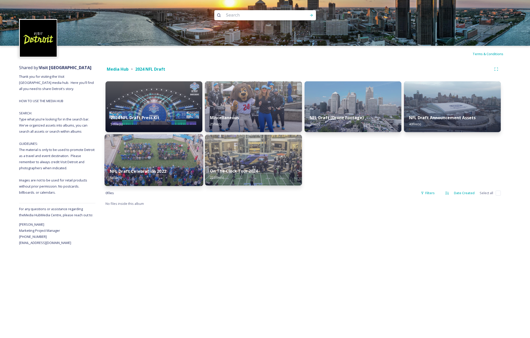
click at [169, 155] on img at bounding box center [153, 160] width 99 height 52
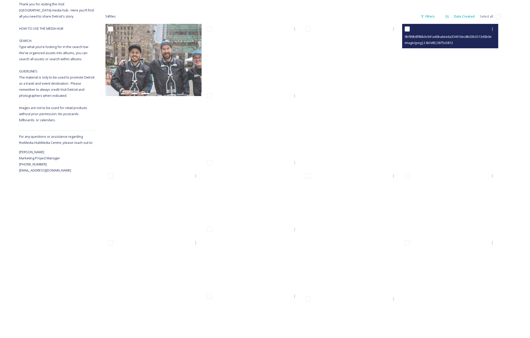
scroll to position [73, 0]
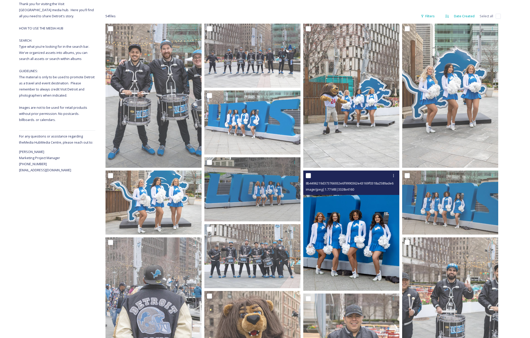
click at [367, 227] on img at bounding box center [351, 230] width 96 height 120
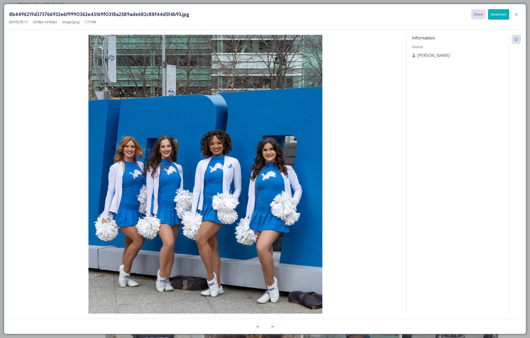
click at [500, 17] on button "Download" at bounding box center [498, 14] width 21 height 10
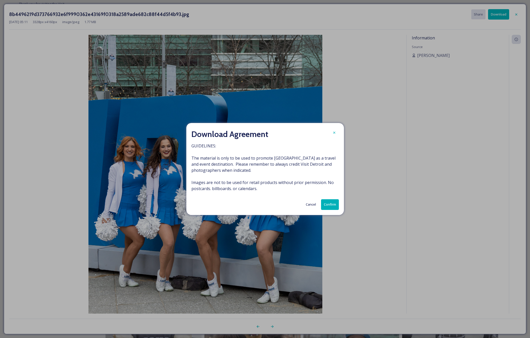
click at [332, 202] on button "Confirm" at bounding box center [330, 204] width 18 height 10
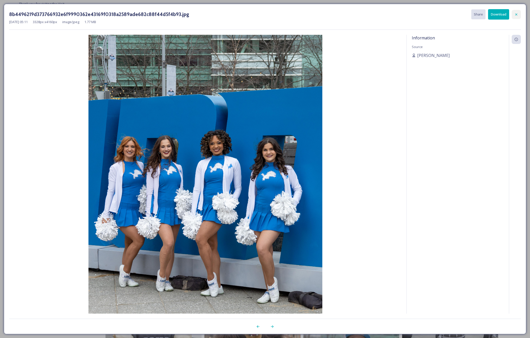
click at [516, 15] on icon at bounding box center [516, 14] width 2 height 2
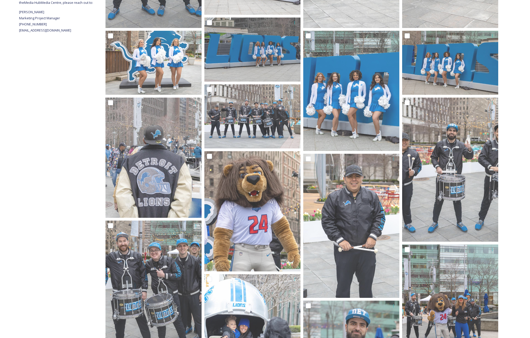
scroll to position [207, 0]
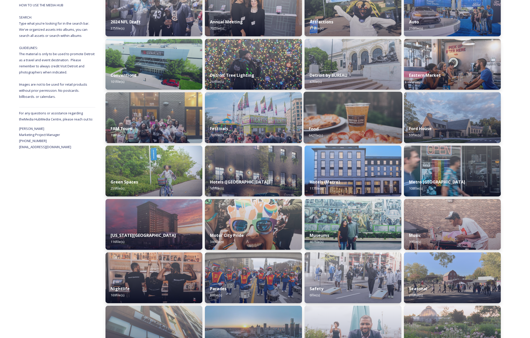
scroll to position [99, 0]
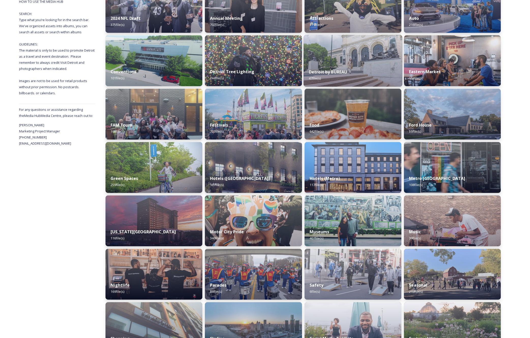
click at [324, 68] on div "Detroit by BUREAU 47 file(s)" at bounding box center [352, 75] width 99 height 23
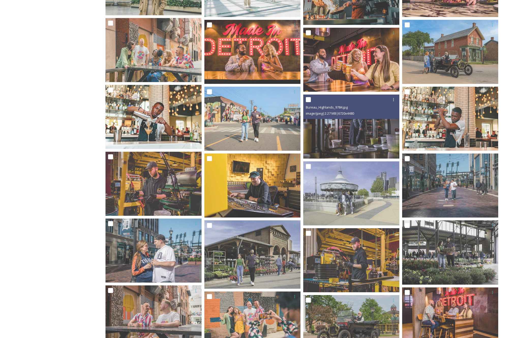
scroll to position [422, 0]
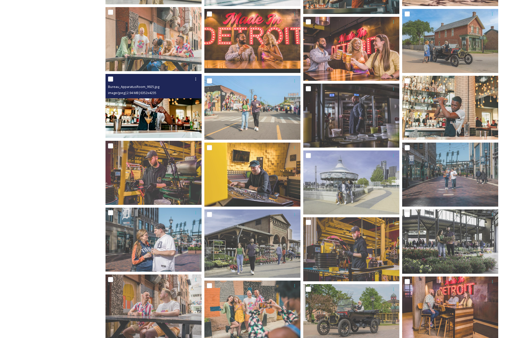
click at [167, 110] on img at bounding box center [153, 106] width 96 height 64
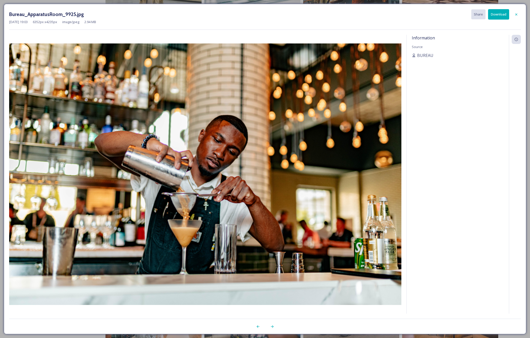
click at [495, 14] on button "Download" at bounding box center [498, 14] width 21 height 10
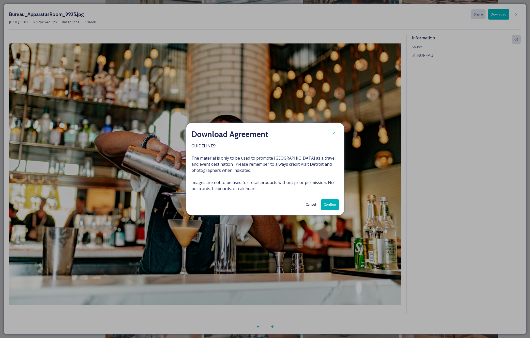
click at [335, 205] on button "Confirm" at bounding box center [330, 204] width 18 height 10
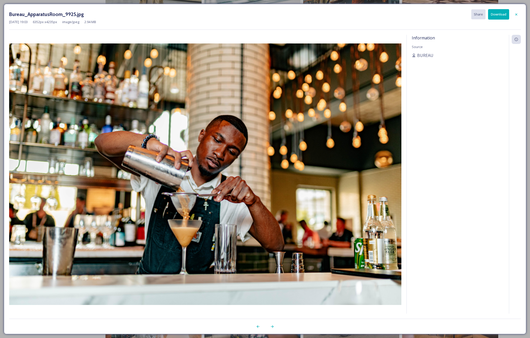
click at [465, 134] on div "Information Source BUREAU" at bounding box center [457, 174] width 102 height 279
